Goal: Information Seeking & Learning: Learn about a topic

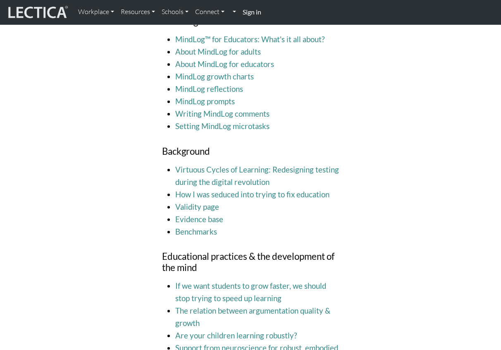
scroll to position [868, 0]
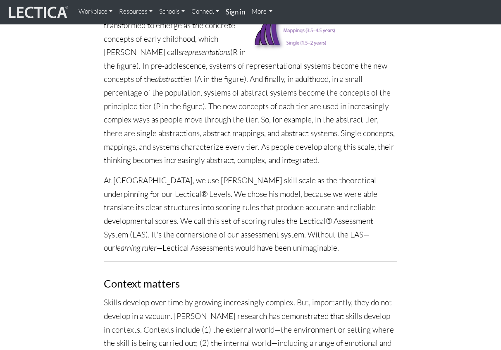
scroll to position [578, 0]
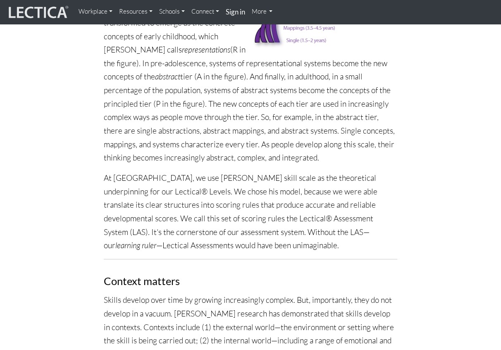
click at [140, 171] on p "At [GEOGRAPHIC_DATA], we use [PERSON_NAME] skill scale as the theoretical under…" at bounding box center [250, 211] width 293 height 81
click at [128, 171] on p "At [GEOGRAPHIC_DATA], we use [PERSON_NAME] skill scale as the theoretical under…" at bounding box center [250, 211] width 293 height 81
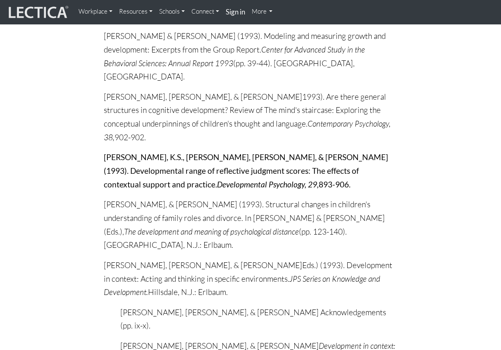
scroll to position [5967, 0]
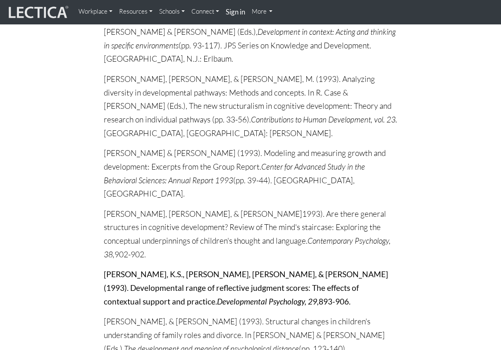
scroll to position [6050, 0]
